Goal: Information Seeking & Learning: Learn about a topic

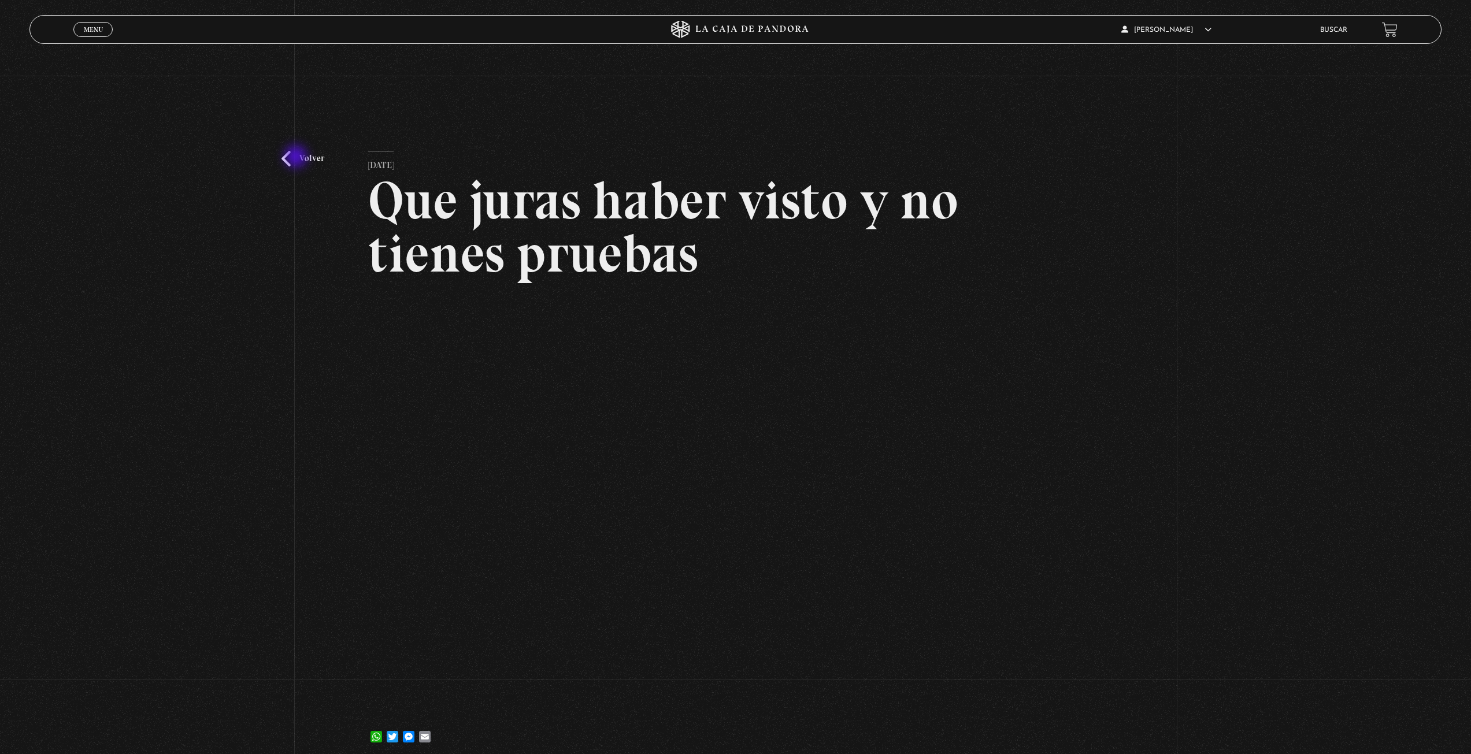
click at [298, 158] on link "Volver" at bounding box center [303, 159] width 43 height 16
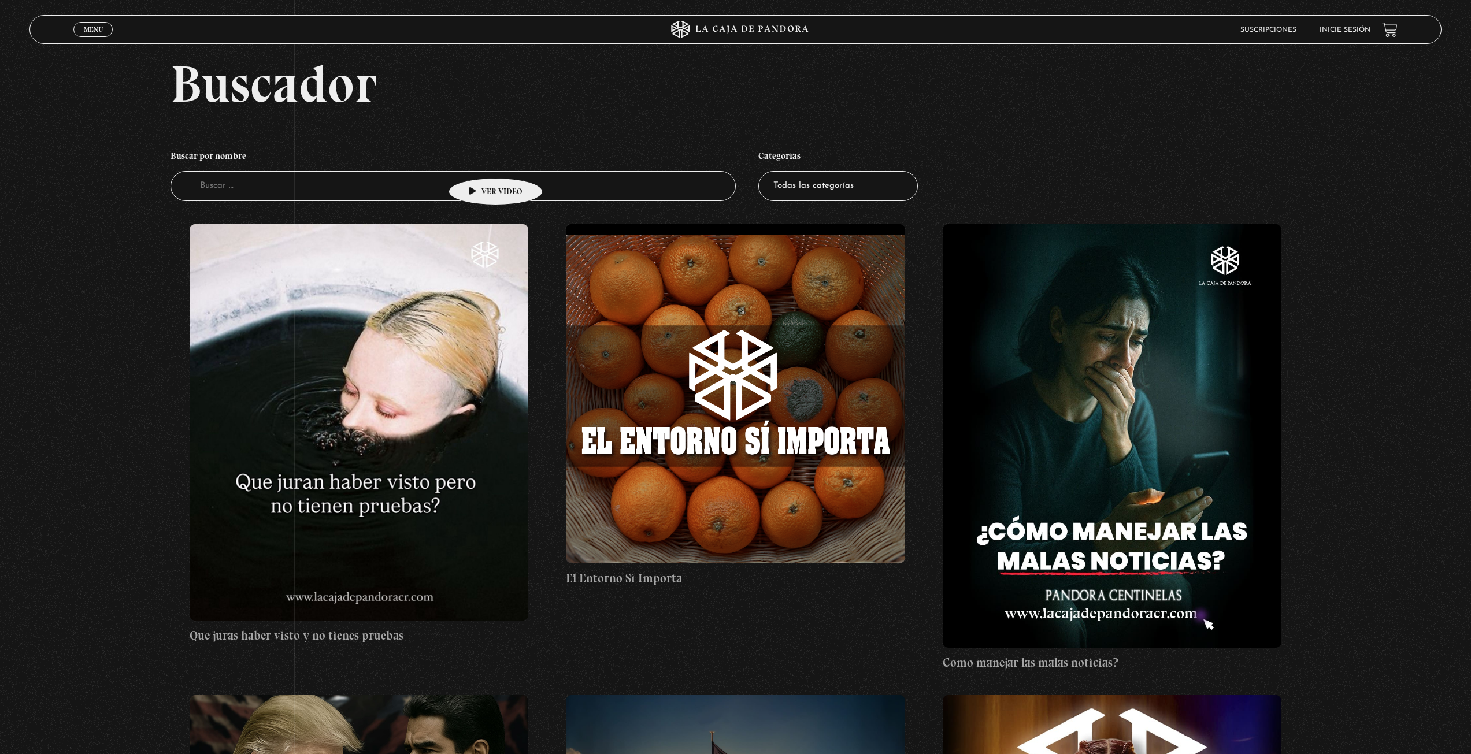
scroll to position [58, 0]
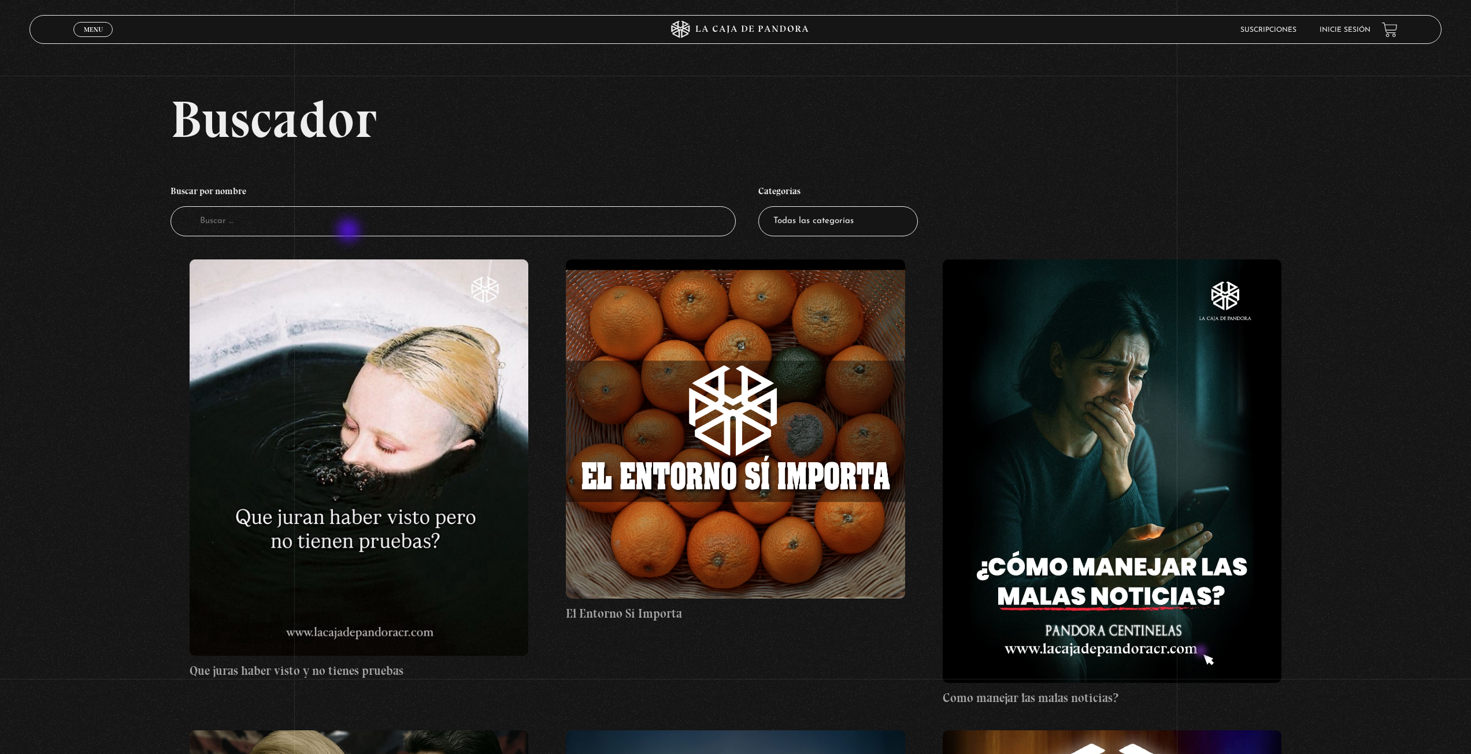
click at [350, 232] on input "Buscador" at bounding box center [453, 221] width 565 height 31
type input "green"
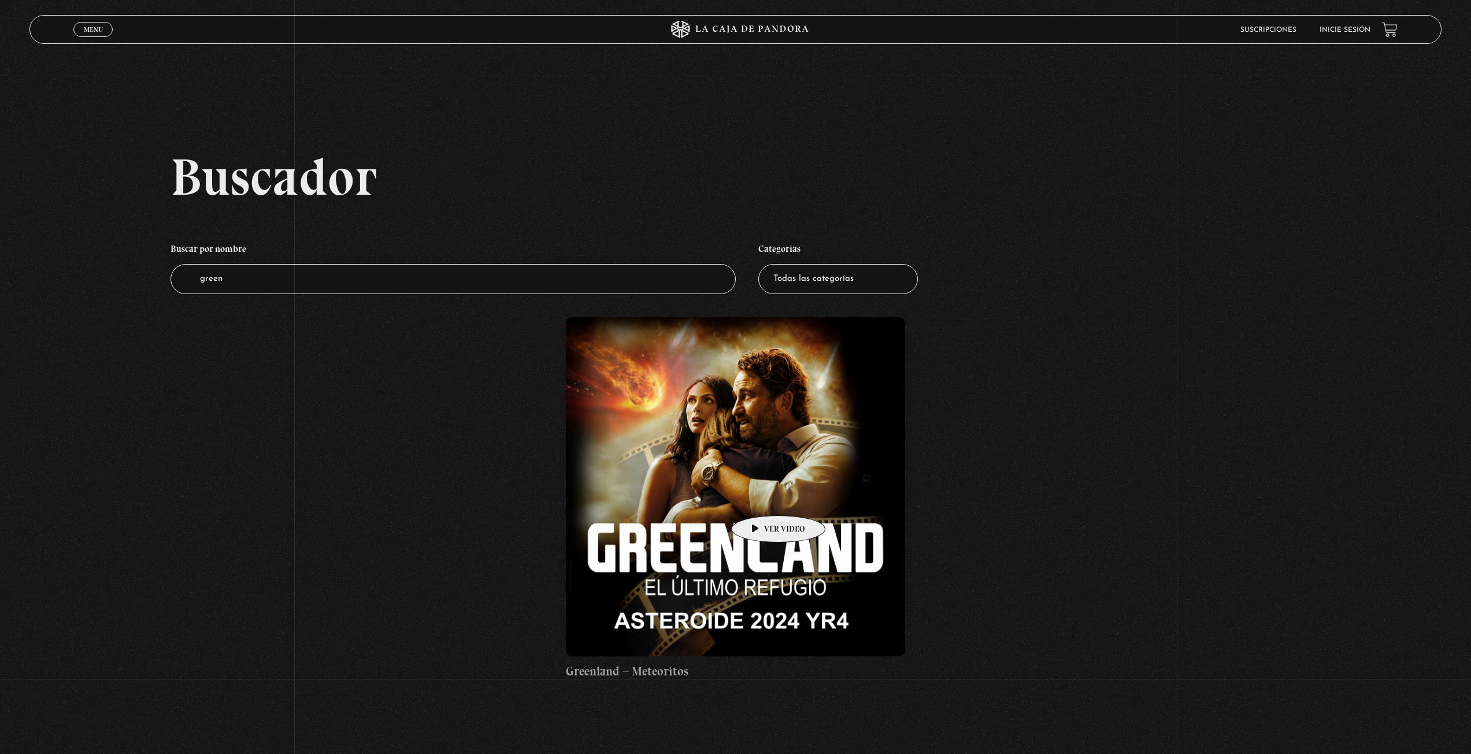
click at [760, 498] on figure at bounding box center [735, 486] width 339 height 339
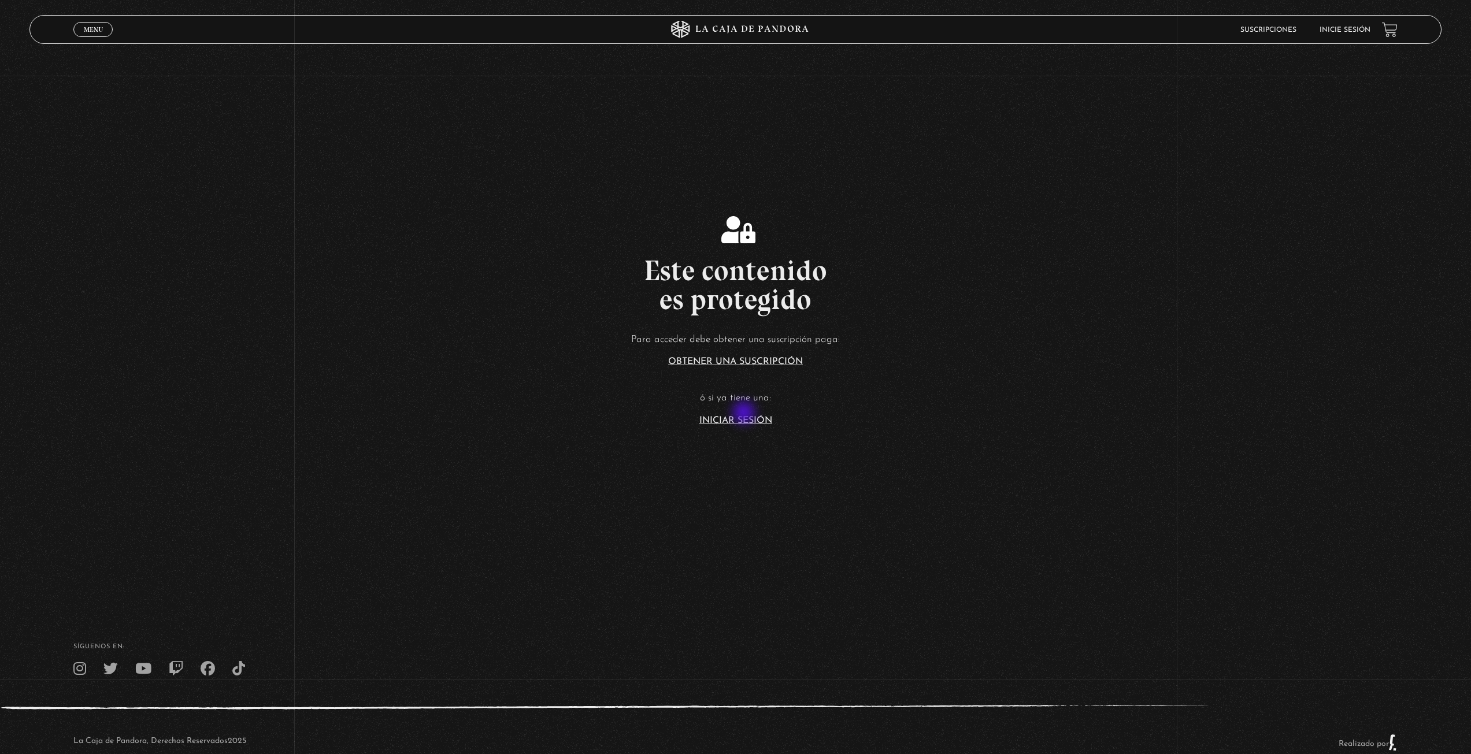
click at [745, 414] on article "Para acceder debe obtener una suscripción paga: Obtener una suscripción ó si ya…" at bounding box center [735, 378] width 1471 height 94
click at [723, 420] on link "Iniciar Sesión" at bounding box center [735, 420] width 73 height 9
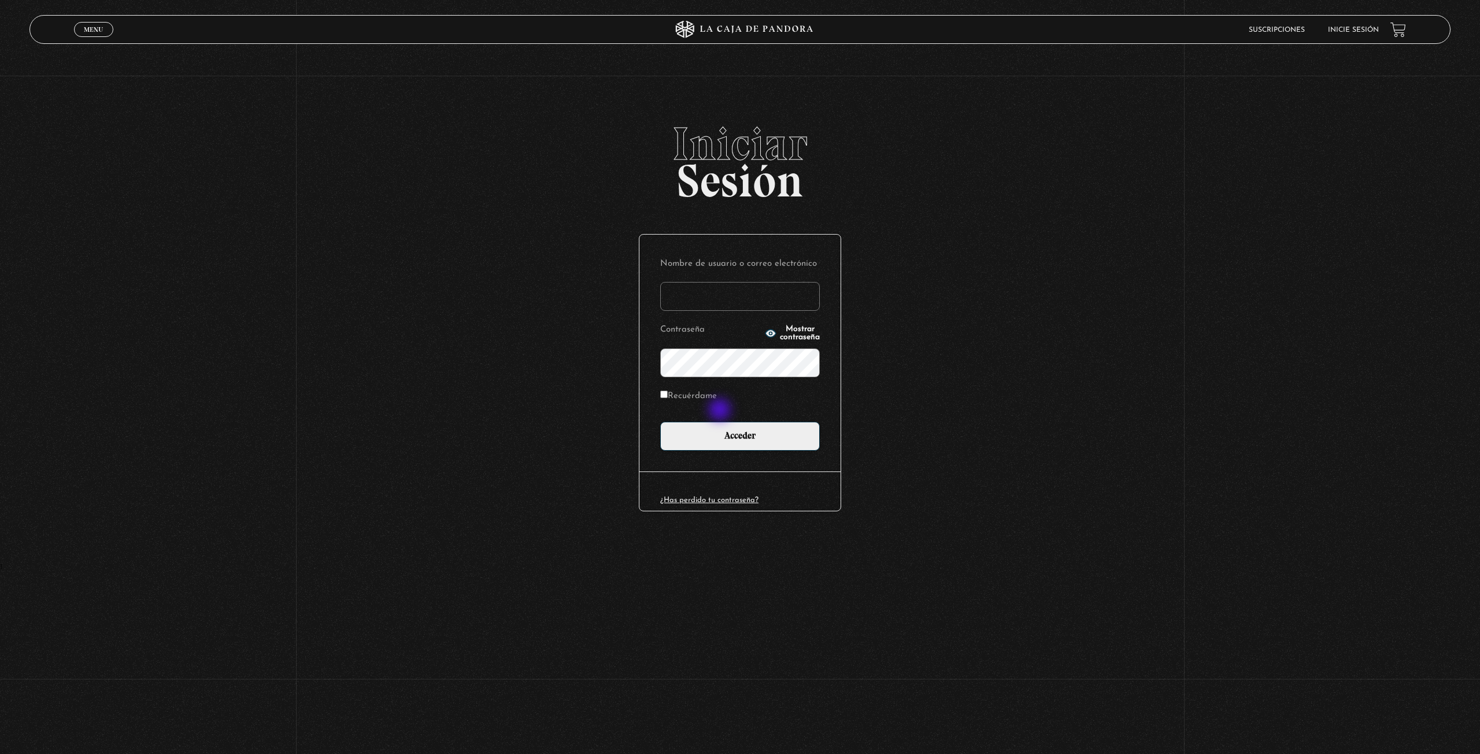
type input "Imy"
click at [729, 439] on input "Acceder" at bounding box center [740, 436] width 160 height 29
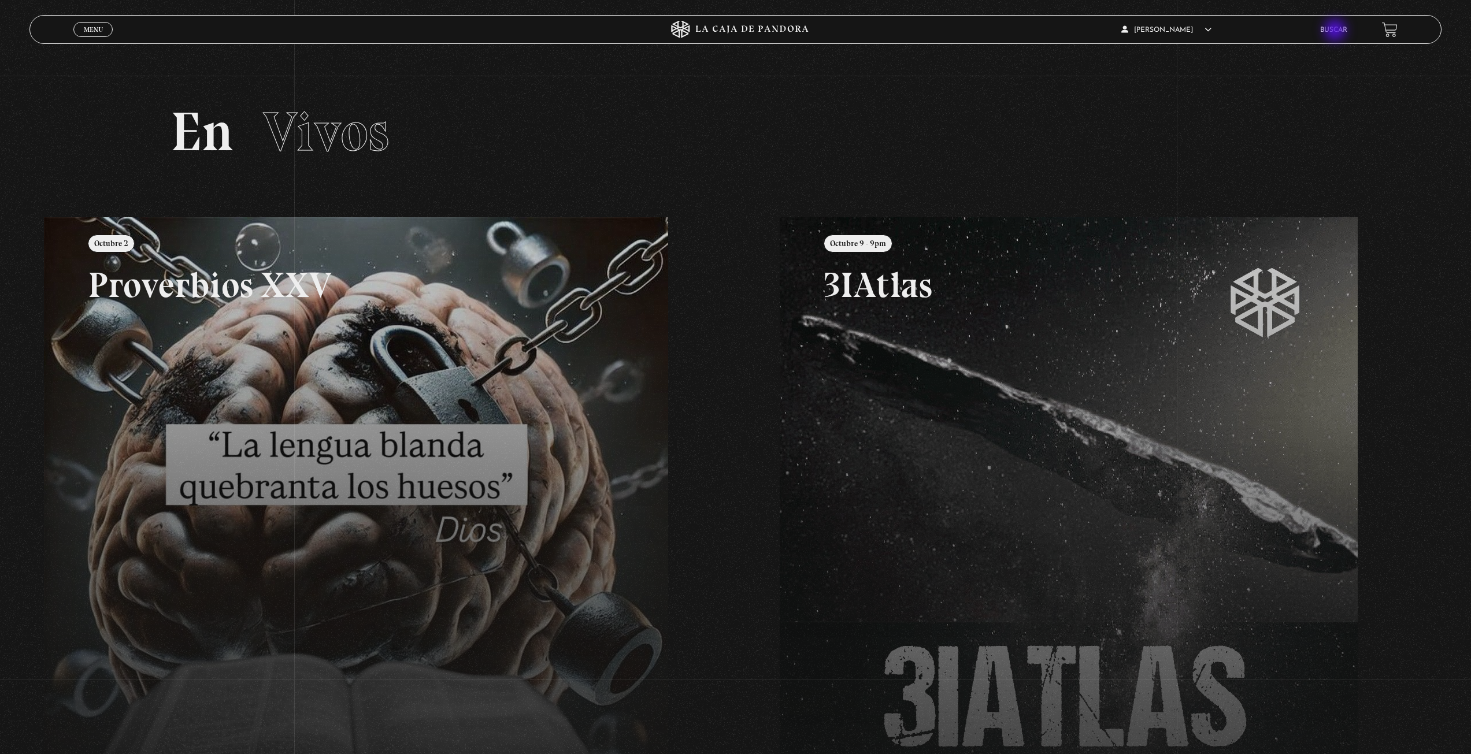
click at [1337, 31] on link "Buscar" at bounding box center [1333, 30] width 27 height 7
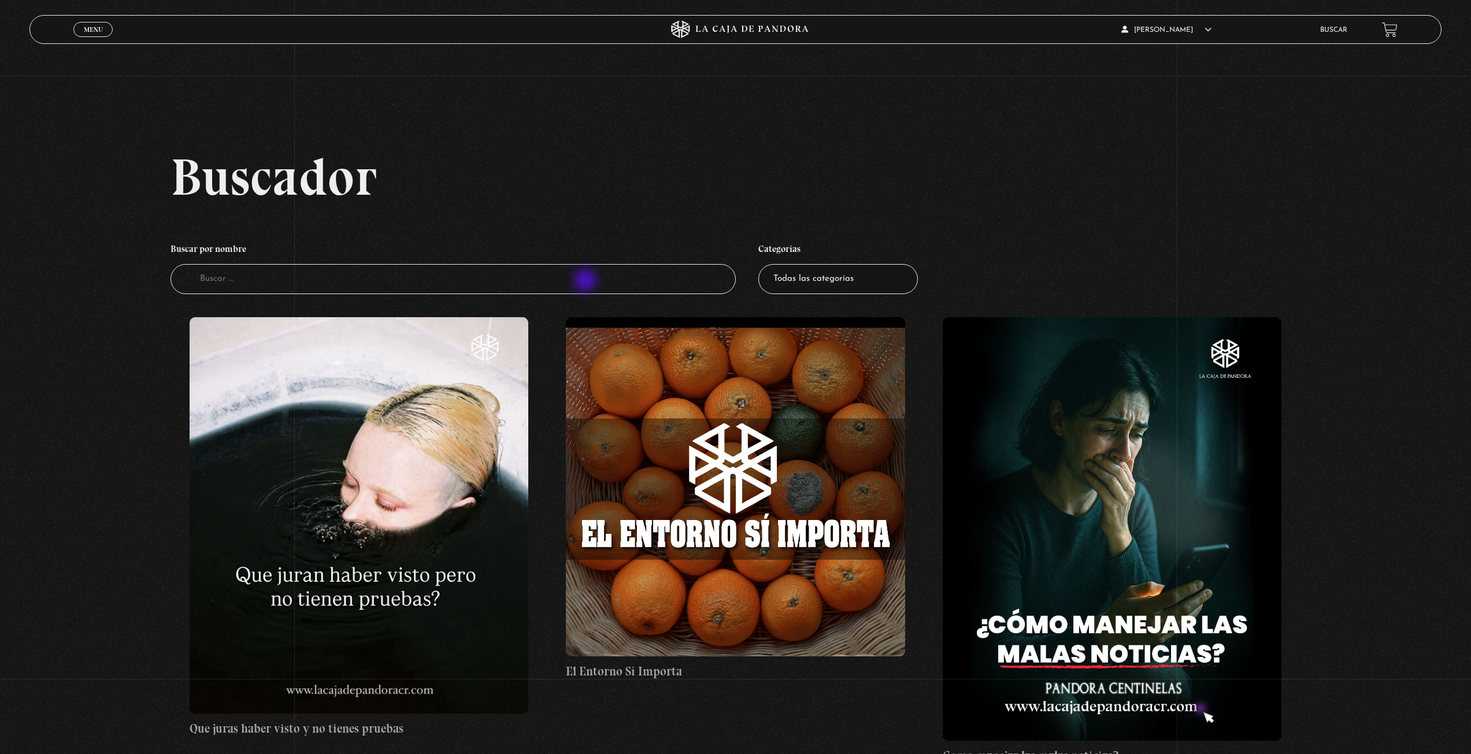
click at [587, 282] on input "Buscador" at bounding box center [453, 279] width 565 height 31
type input "greenland"
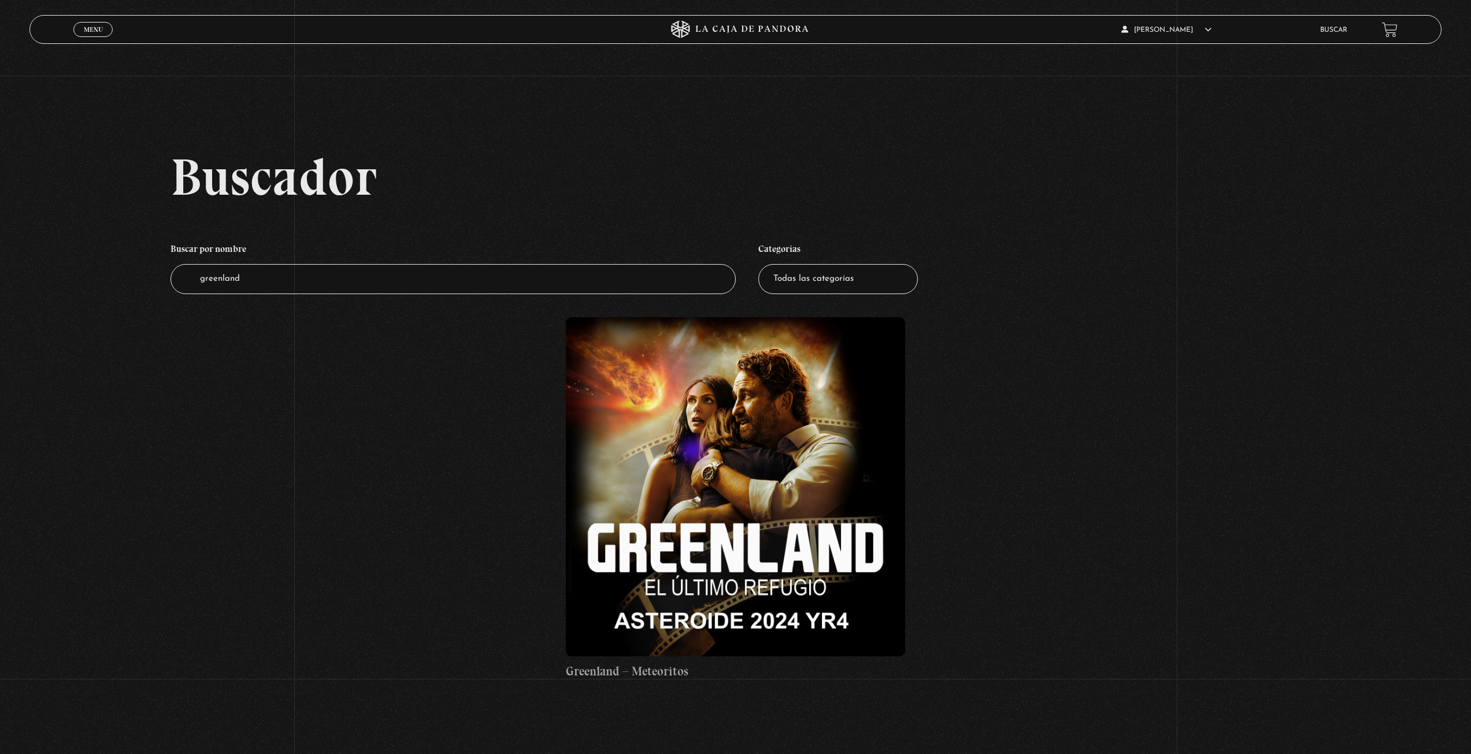
click at [694, 452] on figure at bounding box center [735, 486] width 339 height 339
